Goal: Information Seeking & Learning: Learn about a topic

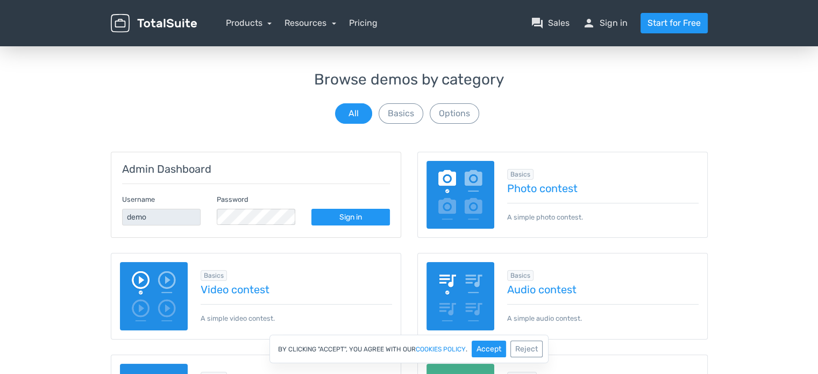
scroll to position [108, 0]
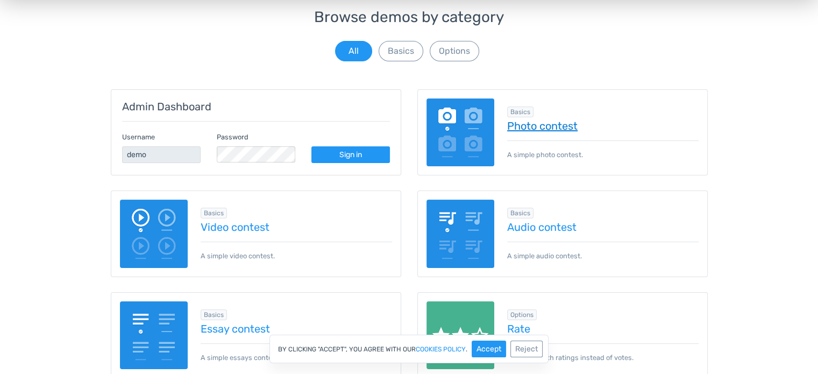
click at [534, 125] on link "Photo contest" at bounding box center [603, 126] width 192 height 12
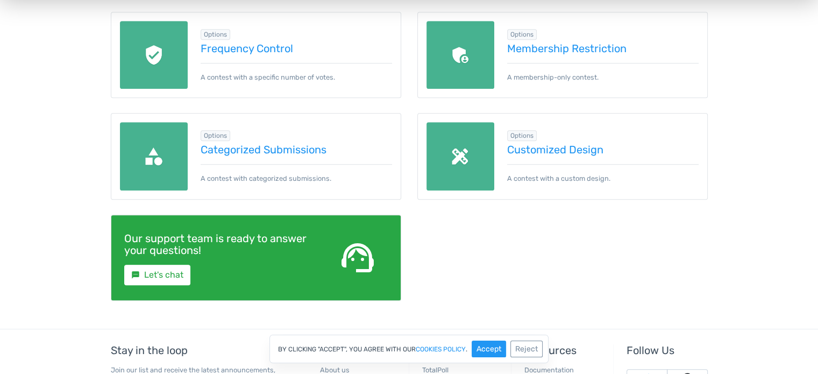
scroll to position [592, 0]
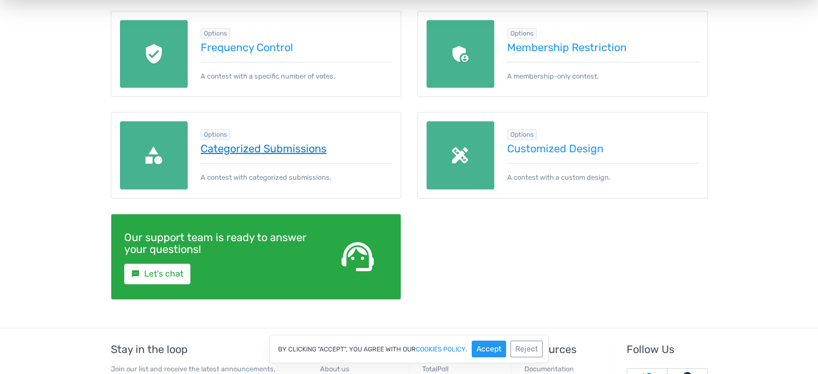
click at [233, 151] on link "Categorized Submissions" at bounding box center [297, 149] width 192 height 12
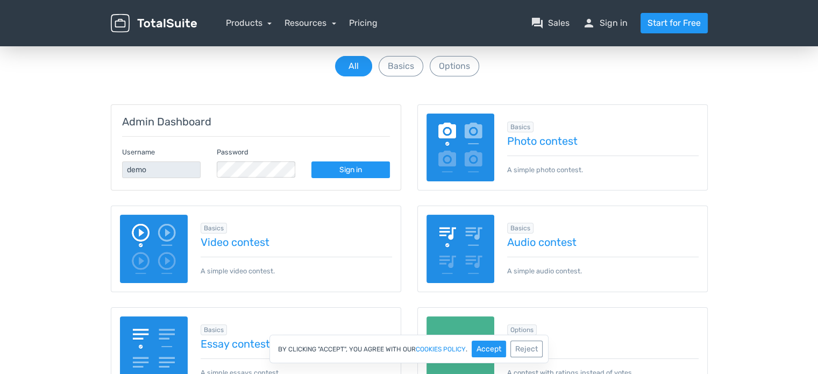
scroll to position [54, 0]
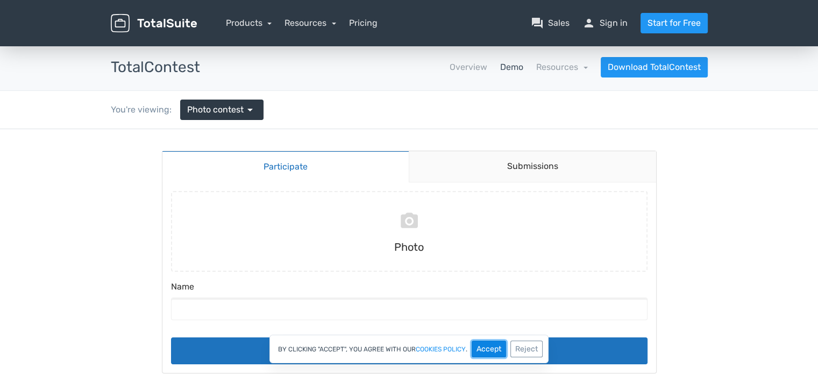
click at [494, 349] on button "Accept" at bounding box center [489, 349] width 34 height 17
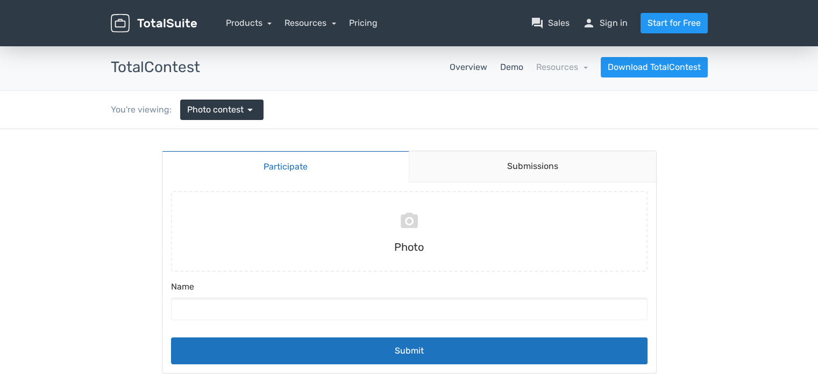
click at [476, 66] on link "Overview" at bounding box center [469, 67] width 38 height 13
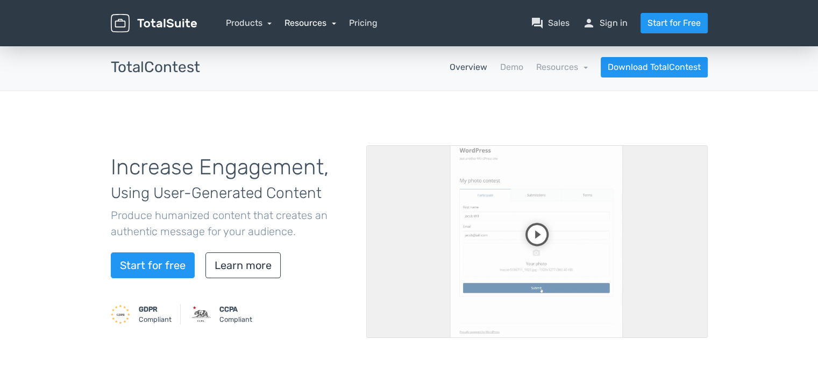
click at [336, 23] on link "Resources" at bounding box center [311, 23] width 52 height 10
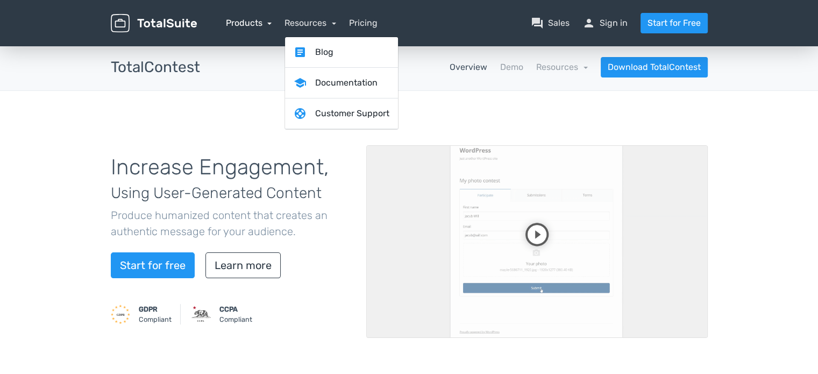
click at [271, 22] on link "Products" at bounding box center [249, 23] width 46 height 10
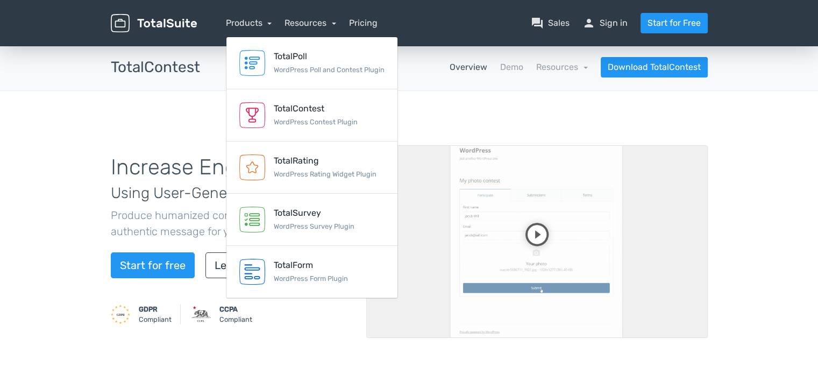
drag, startPoint x: 13, startPoint y: 157, endPoint x: 32, endPoint y: 137, distance: 27.0
click at [17, 154] on div "Increase Engagement, Using User-Generated Content Produce humanized content tha…" at bounding box center [409, 242] width 818 height 302
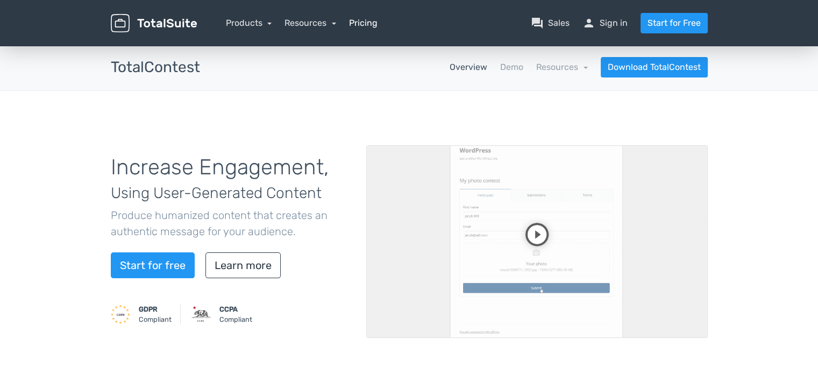
click at [362, 25] on link "Pricing" at bounding box center [363, 23] width 29 height 13
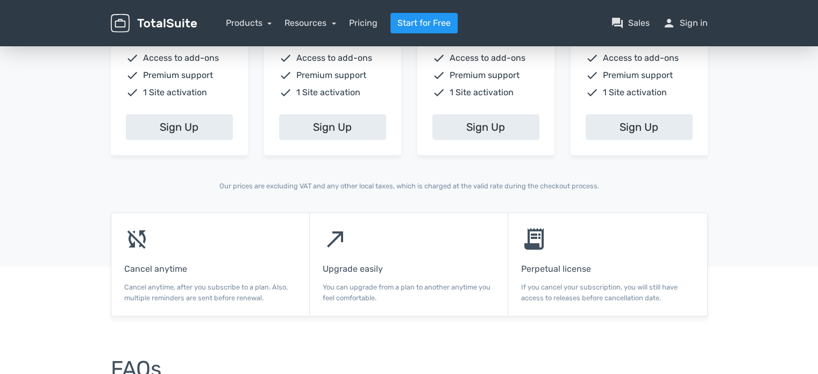
scroll to position [458, 0]
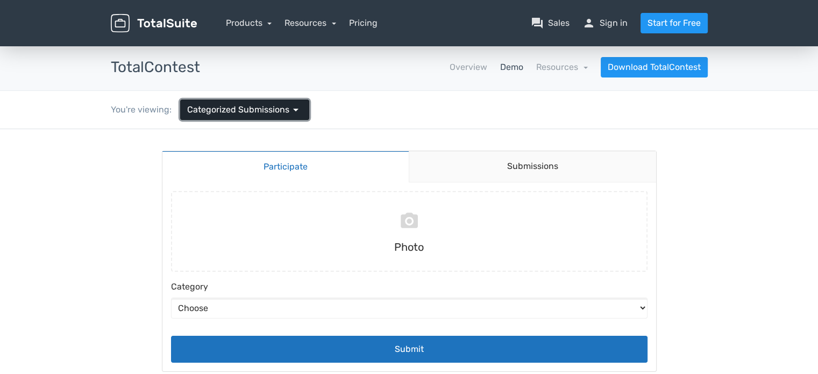
click at [289, 114] on span "arrow_drop_down" at bounding box center [295, 109] width 13 height 13
